Goal: Find specific page/section: Find specific page/section

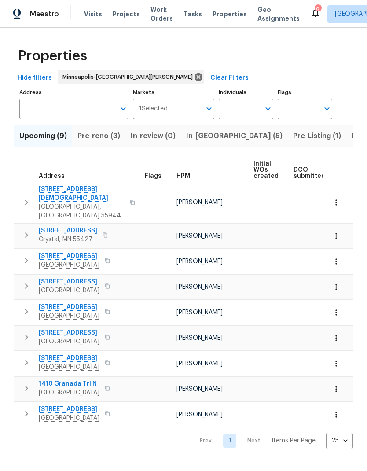
click at [129, 18] on span "Projects" at bounding box center [126, 14] width 27 height 9
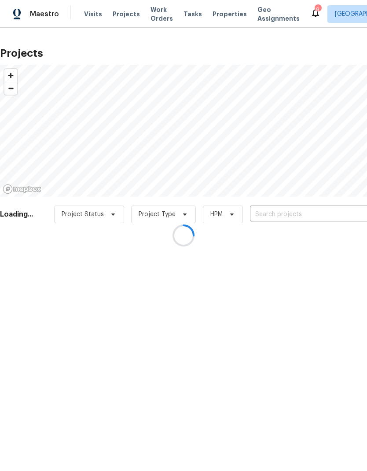
click at [290, 214] on div at bounding box center [183, 235] width 367 height 471
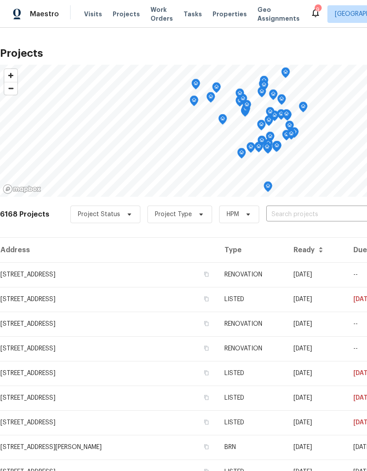
click at [304, 211] on input "text" at bounding box center [316, 215] width 101 height 14
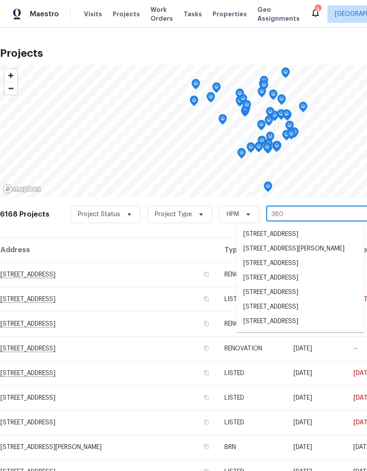
type input "3802"
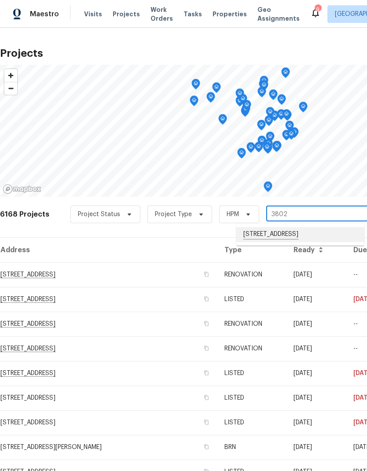
click at [288, 237] on li "[STREET_ADDRESS]" at bounding box center [300, 234] width 128 height 15
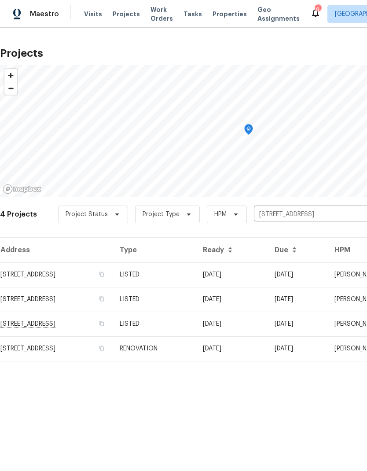
click at [72, 275] on td "[STREET_ADDRESS]" at bounding box center [56, 274] width 113 height 25
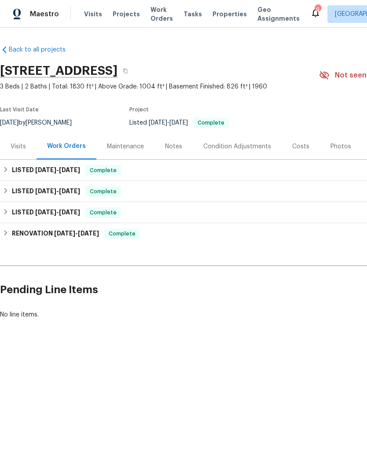
click at [337, 144] on div "Photos" at bounding box center [340, 146] width 21 height 9
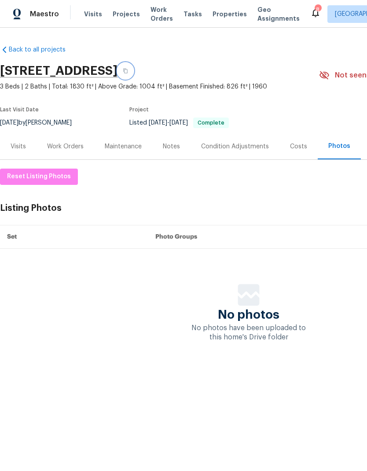
click at [133, 73] on button "button" at bounding box center [125, 71] width 16 height 16
click at [97, 16] on span "Visits" at bounding box center [93, 14] width 18 height 9
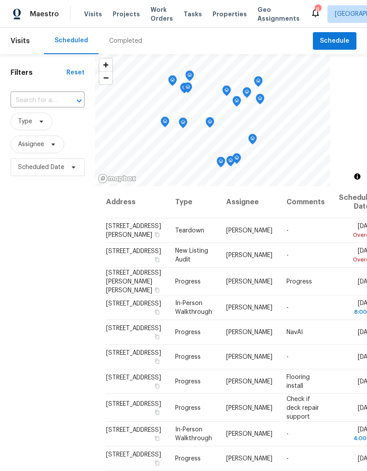
click at [45, 102] on input "text" at bounding box center [35, 101] width 49 height 14
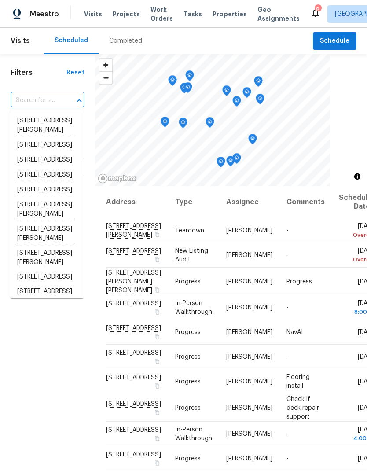
click at [126, 41] on div "Completed" at bounding box center [125, 41] width 33 height 9
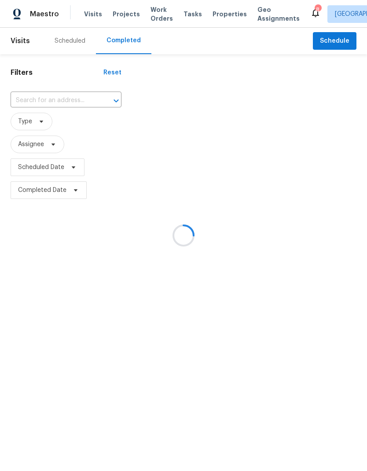
click at [70, 100] on div at bounding box center [183, 235] width 367 height 471
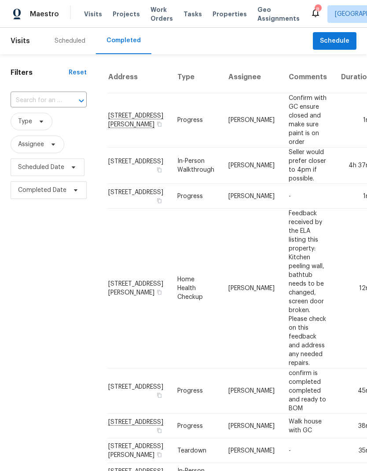
click at [60, 99] on input "text" at bounding box center [36, 101] width 51 height 14
type input "8000"
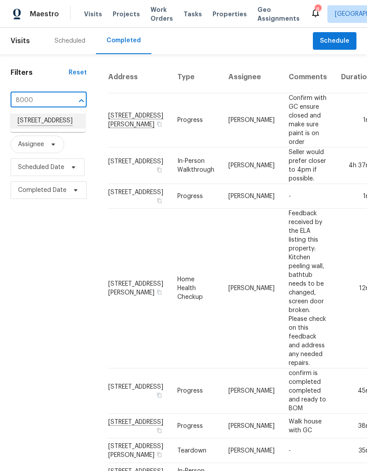
click at [49, 124] on li "[STREET_ADDRESS]" at bounding box center [48, 121] width 75 height 15
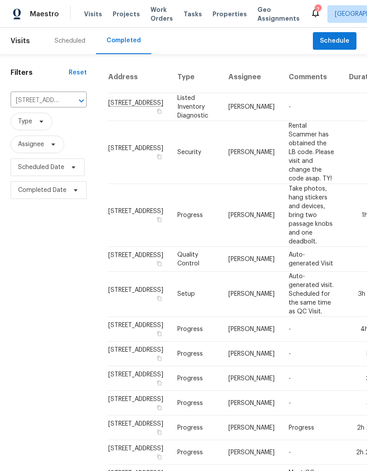
click at [222, 15] on span "Properties" at bounding box center [230, 14] width 34 height 9
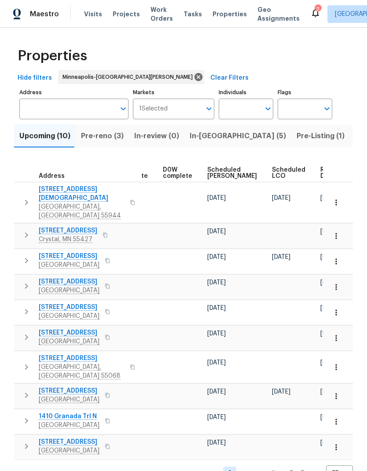
scroll to position [0, 221]
click at [321, 170] on span "Ready Date" at bounding box center [330, 173] width 19 height 12
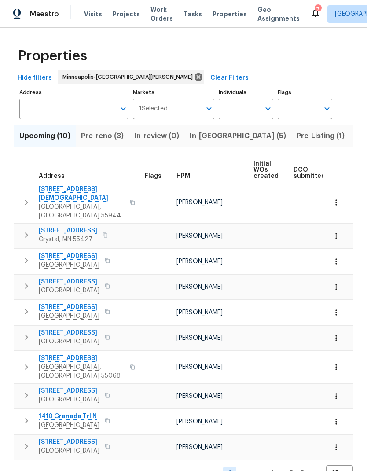
click at [86, 17] on span "Visits" at bounding box center [93, 14] width 18 height 9
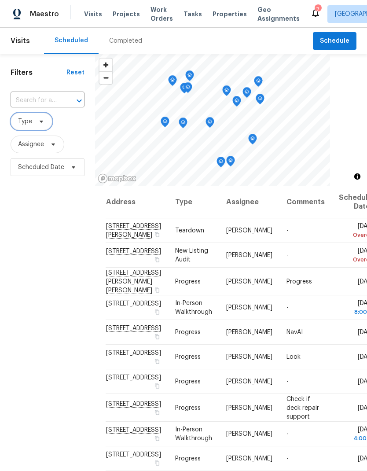
click at [35, 123] on span at bounding box center [40, 121] width 10 height 7
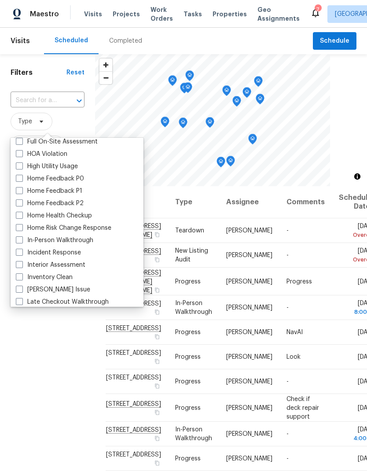
scroll to position [249, 0]
click at [19, 242] on span at bounding box center [19, 240] width 7 height 7
click at [19, 242] on input "In-Person Walkthrough" at bounding box center [19, 240] width 6 height 6
checkbox input "true"
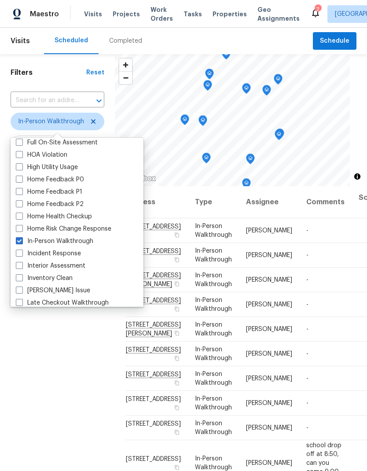
click at [57, 425] on div "Filters Reset ​ In-Person Walkthrough Assignee Scheduled Date" at bounding box center [57, 308] width 115 height 509
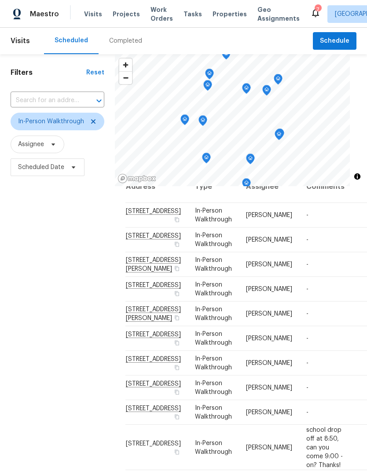
scroll to position [136, 0]
